Goal: Task Accomplishment & Management: Manage account settings

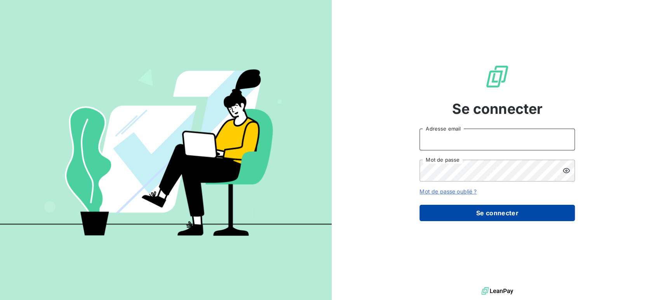
type input "[EMAIL_ADDRESS][DOMAIN_NAME]"
click at [516, 213] on button "Se connecter" at bounding box center [497, 213] width 155 height 16
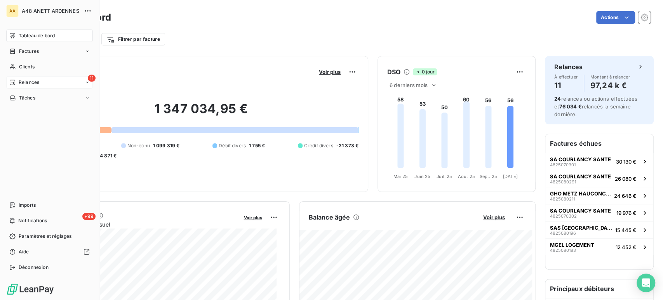
click at [87, 83] on icon at bounding box center [87, 82] width 5 height 5
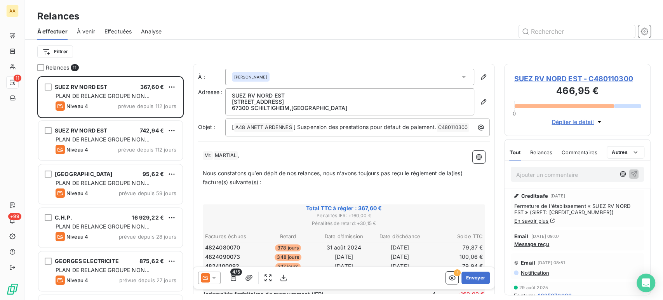
scroll to position [217, 140]
click at [62, 49] on html "AA 11 +99 Relances À effectuer À venir Effectuées Analyse Filtrer Relances 11 S…" at bounding box center [331, 150] width 663 height 300
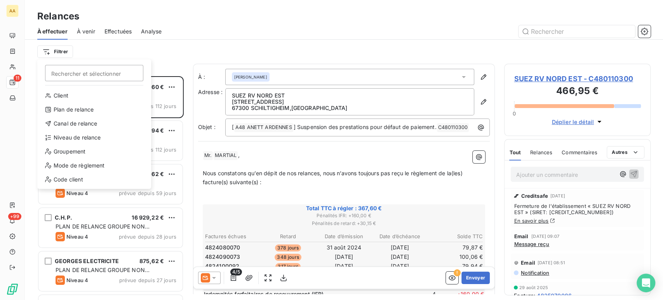
click at [139, 50] on html "AA 11 +99 Relances À effectuer À venir Effectuées Analyse Filtrer Rechercher et…" at bounding box center [331, 150] width 663 height 300
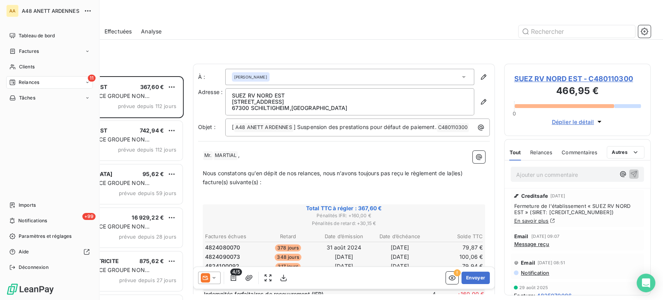
click at [30, 82] on span "Relances" at bounding box center [29, 82] width 21 height 7
click at [34, 97] on span "À effectuer" at bounding box center [31, 97] width 25 height 7
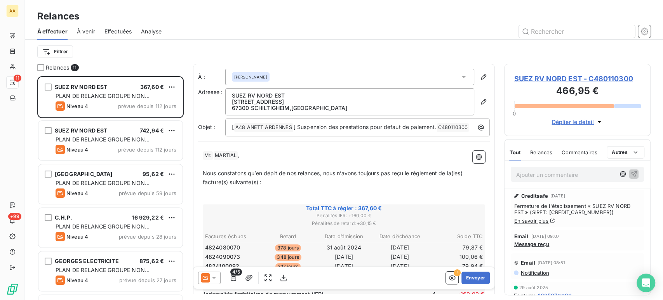
click at [112, 68] on div "Relances 11" at bounding box center [110, 68] width 146 height 8
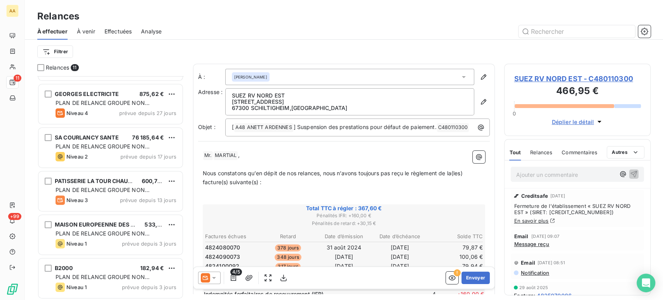
scroll to position [173, 0]
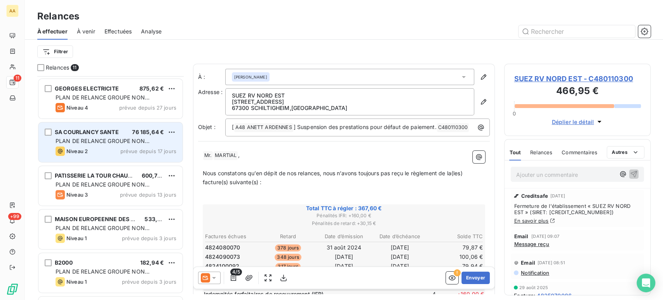
click at [95, 138] on span "PLAN DE RELANCE GROUPE NON AUTOMATIQUE" at bounding box center [103, 145] width 94 height 14
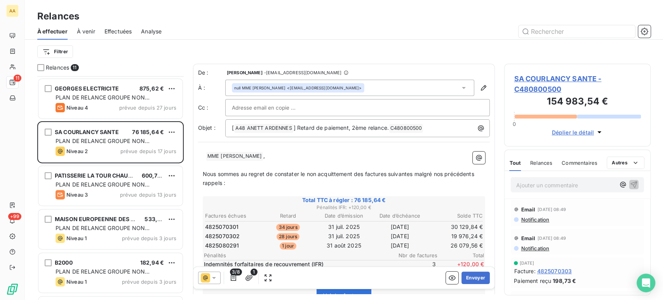
click at [563, 77] on span "SA COURLANCY SANTE - C480800500" at bounding box center [577, 83] width 127 height 21
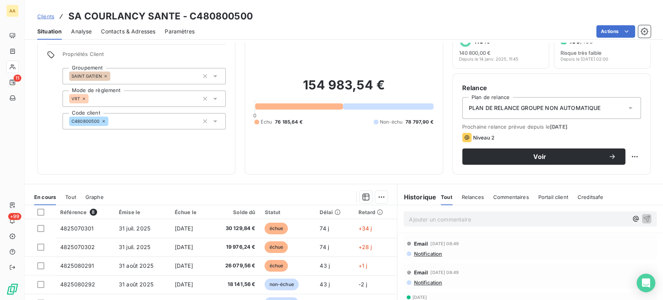
scroll to position [43, 0]
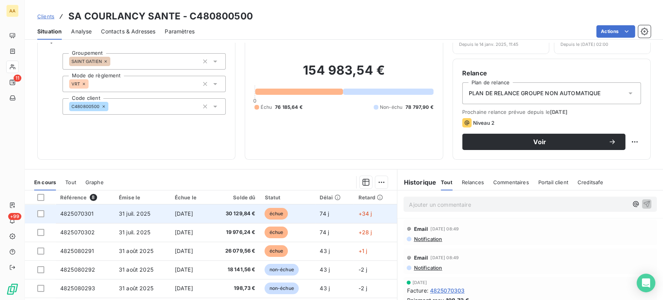
click at [141, 214] on span "31 juil. 2025" at bounding box center [134, 213] width 31 height 7
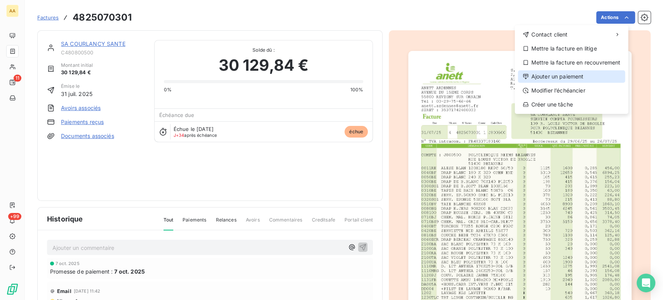
click at [556, 76] on div "Ajouter un paiement" at bounding box center [571, 76] width 107 height 12
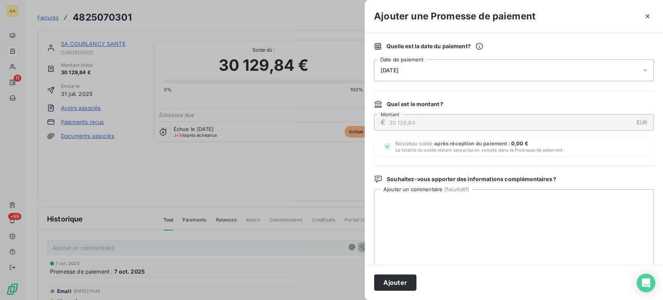
drag, startPoint x: 637, startPoint y: 73, endPoint x: 629, endPoint y: 72, distance: 8.2
click at [641, 72] on icon at bounding box center [645, 70] width 8 height 8
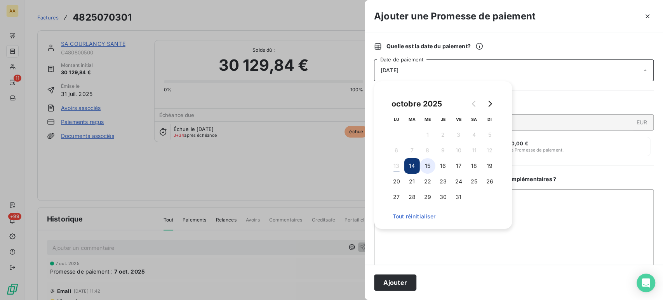
click at [430, 168] on button "15" at bounding box center [428, 166] width 16 height 16
click at [396, 285] on button "Ajouter" at bounding box center [395, 282] width 42 height 16
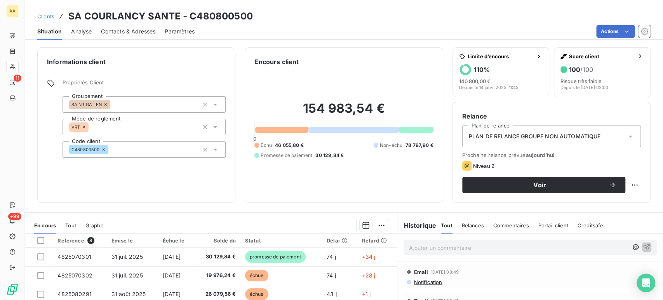
scroll to position [86, 0]
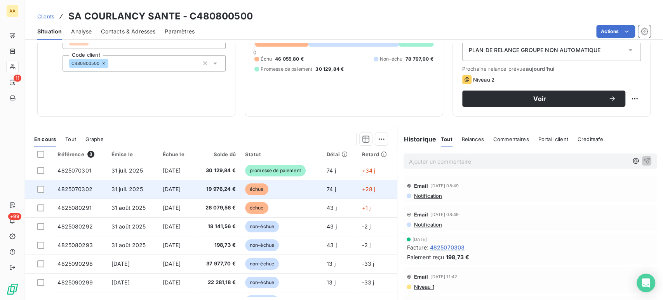
click at [129, 187] on span "31 juil. 2025" at bounding box center [126, 189] width 31 height 7
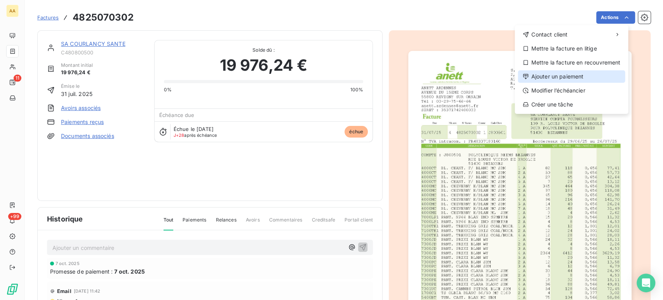
click at [569, 77] on div "Ajouter un paiement" at bounding box center [571, 76] width 107 height 12
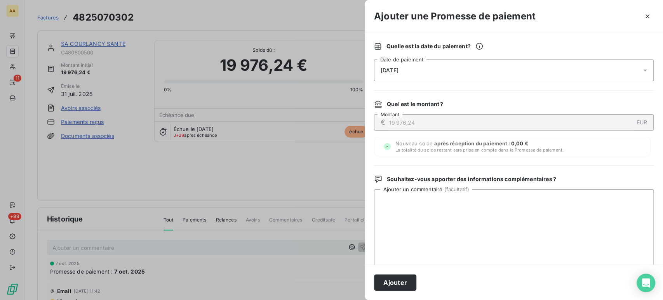
click at [634, 71] on div "[DATE]" at bounding box center [514, 70] width 280 height 22
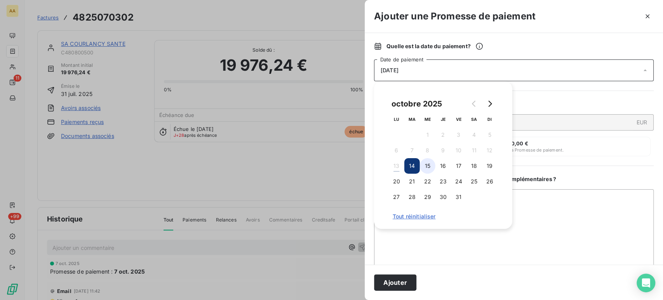
click at [426, 164] on button "15" at bounding box center [428, 166] width 16 height 16
click at [390, 279] on button "Ajouter" at bounding box center [395, 282] width 42 height 16
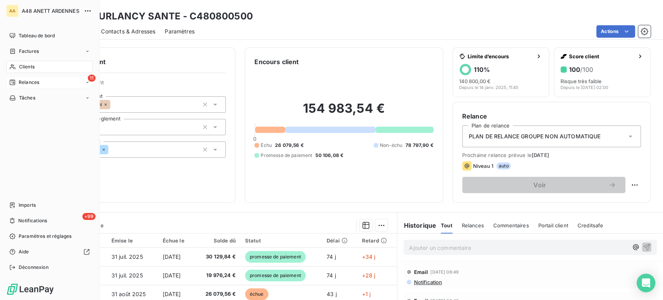
click at [68, 81] on div "11 Relances" at bounding box center [49, 82] width 87 height 12
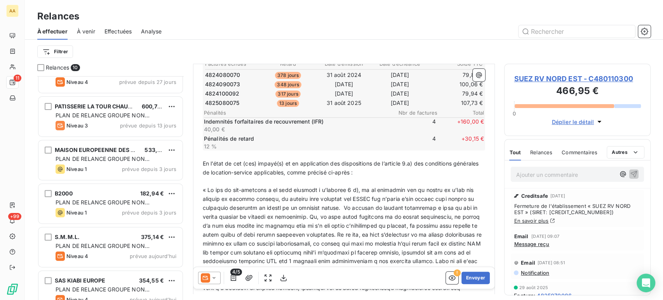
scroll to position [211, 0]
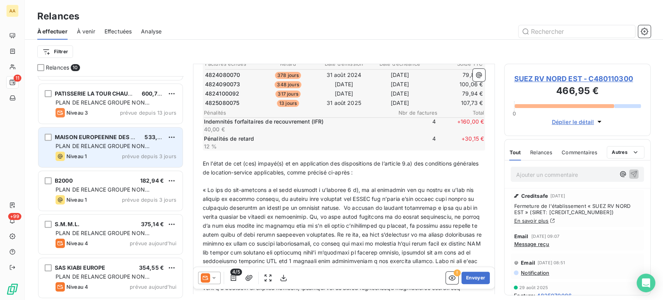
click at [94, 147] on span "PLAN DE RELANCE GROUPE NON AUTOMATIQUE" at bounding box center [103, 150] width 94 height 14
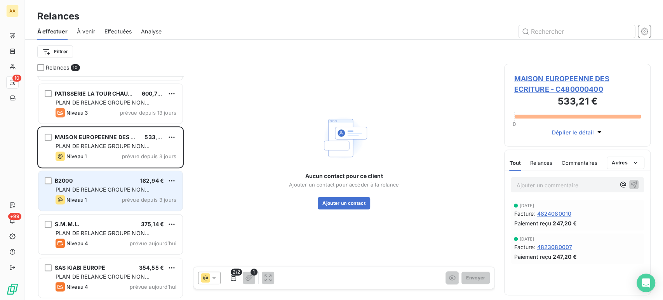
click at [89, 190] on span "PLAN DE RELANCE GROUPE NON AUTOMATIQUE" at bounding box center [103, 193] width 94 height 14
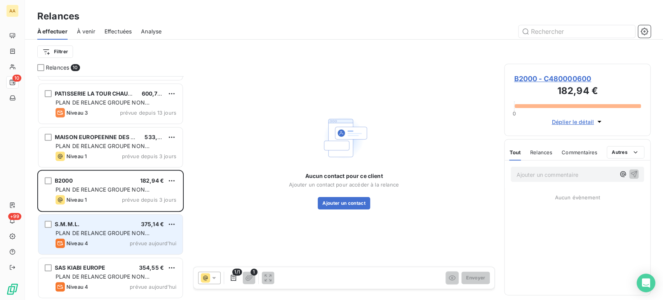
click at [97, 235] on span "PLAN DE RELANCE GROUPE NON AUTOMATIQUE" at bounding box center [103, 237] width 94 height 14
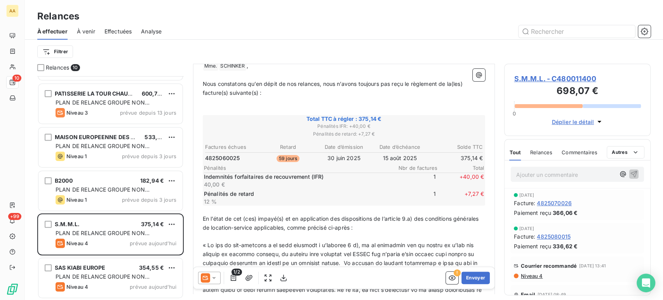
scroll to position [130, 0]
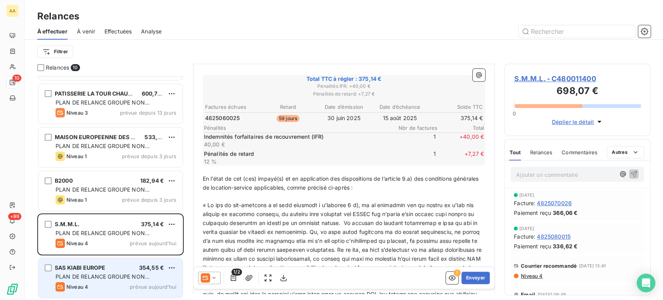
click at [65, 277] on span "PLAN DE RELANCE GROUPE NON AUTOMATIQUE" at bounding box center [103, 280] width 94 height 14
